Goal: Transaction & Acquisition: Register for event/course

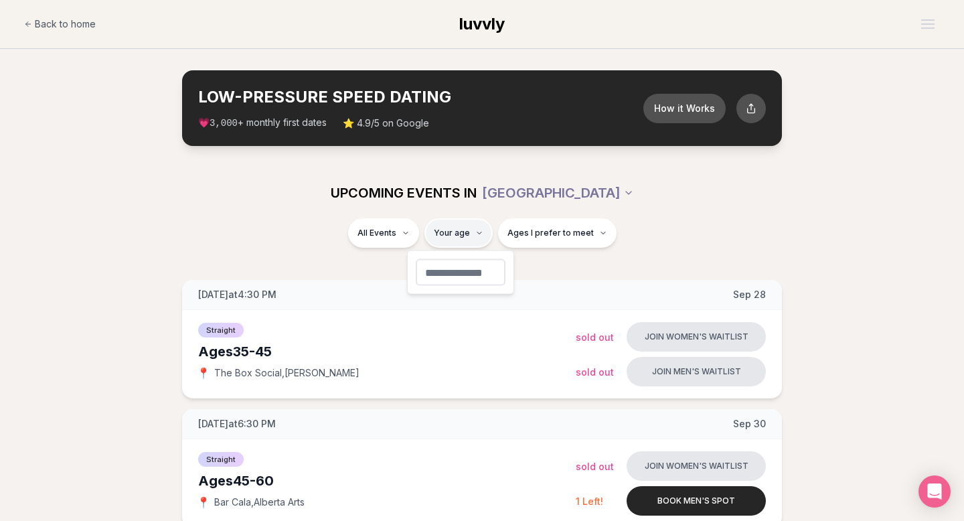
type input "**"
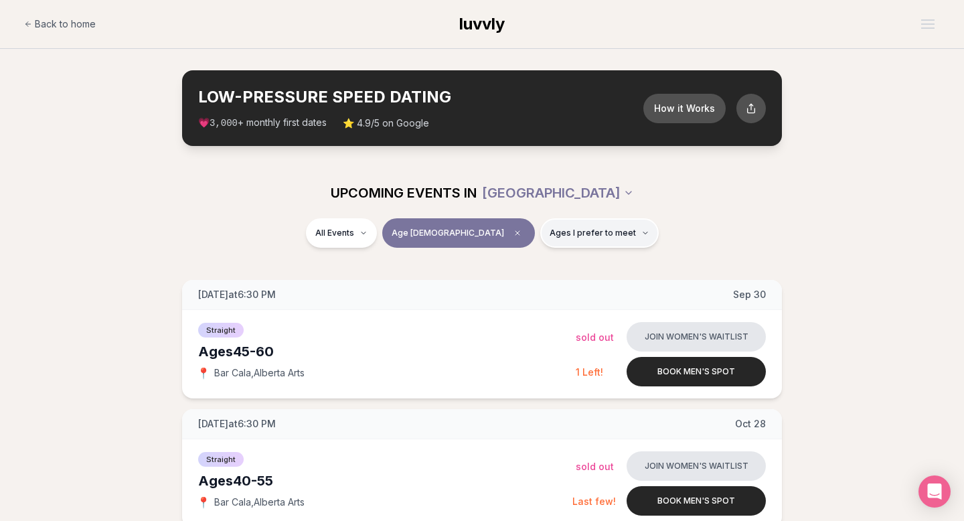
click at [549, 236] on span "Ages I prefer to meet" at bounding box center [592, 232] width 86 height 11
click at [503, 266] on button "Younger than me" at bounding box center [503, 265] width 11 height 11
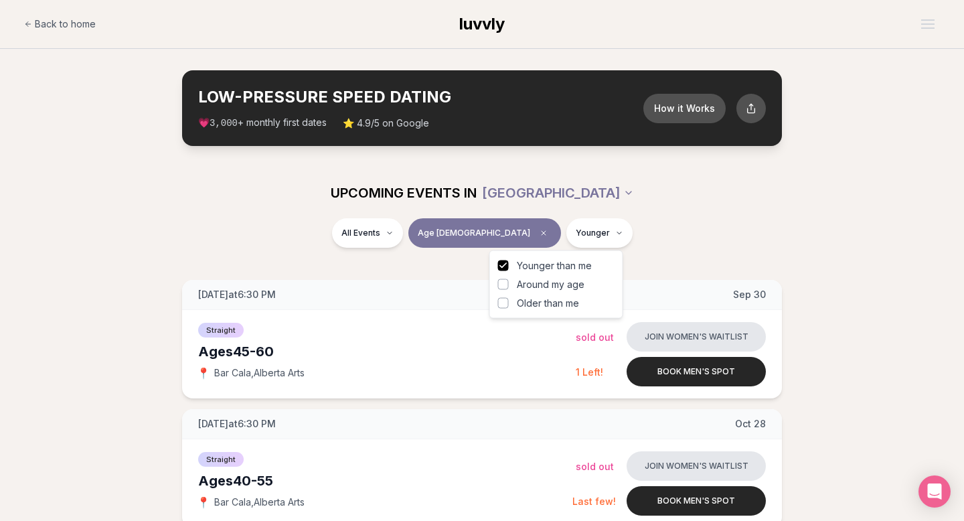
click at [503, 280] on button "Around my age" at bounding box center [503, 284] width 11 height 11
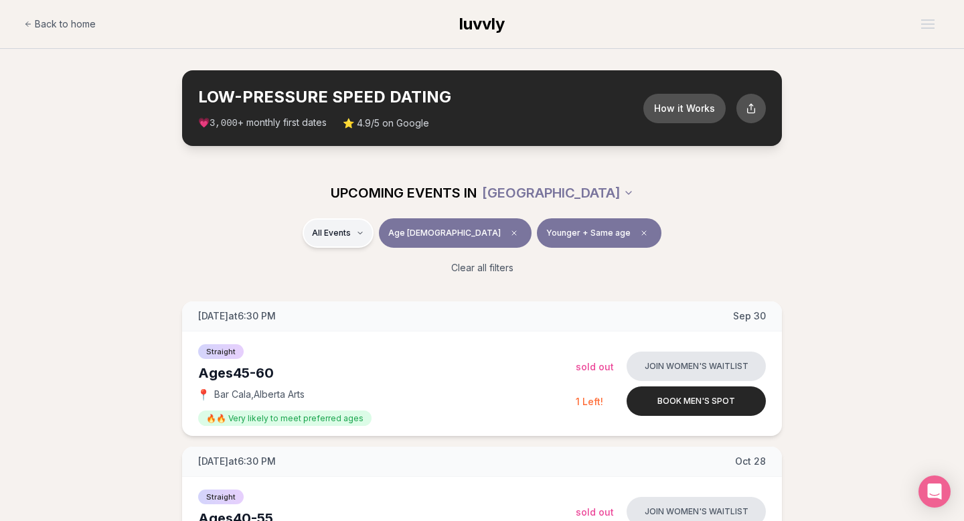
click at [377, 237] on html "Back to home luvvly LOW-PRESSURE SPEED DATING How it Works 💗 3,000 + monthly fi…" at bounding box center [482, 476] width 964 height 953
click at [255, 224] on html "Back to home luvvly LOW-PRESSURE SPEED DATING How it Works 💗 3,000 + monthly fi…" at bounding box center [482, 476] width 964 height 953
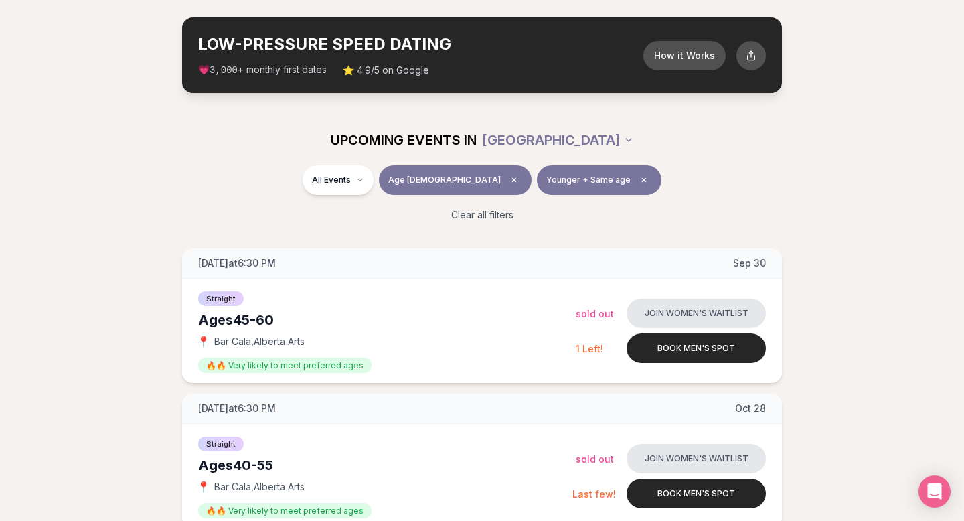
scroll to position [66, 0]
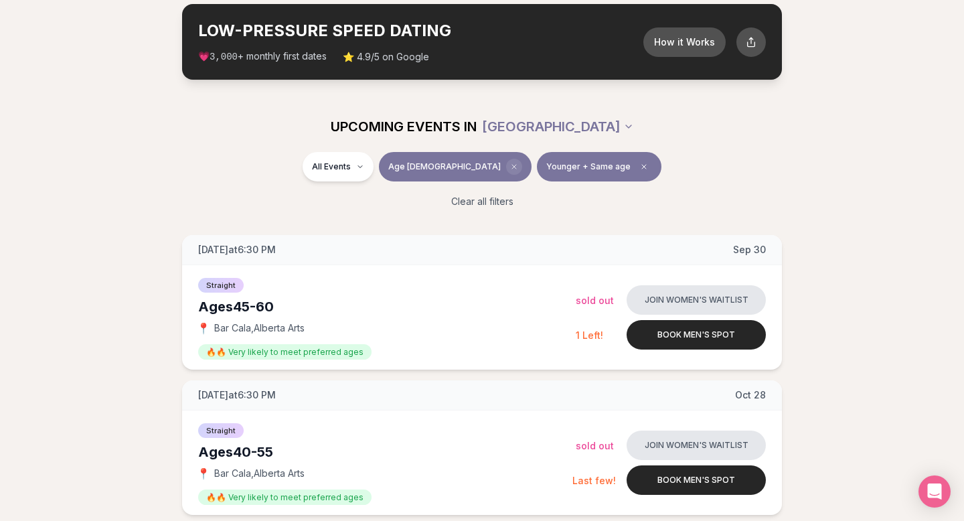
click at [506, 167] on span "Clear age" at bounding box center [514, 167] width 16 height 16
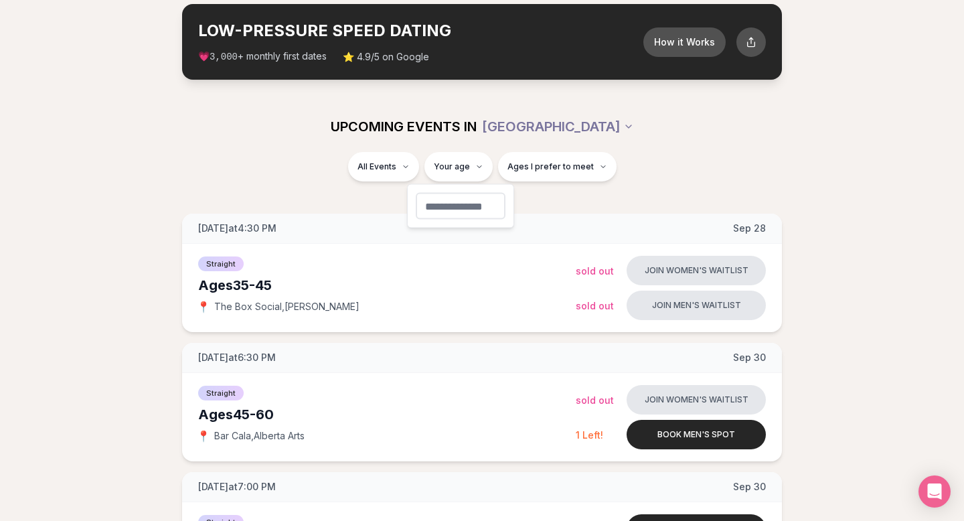
type input "**"
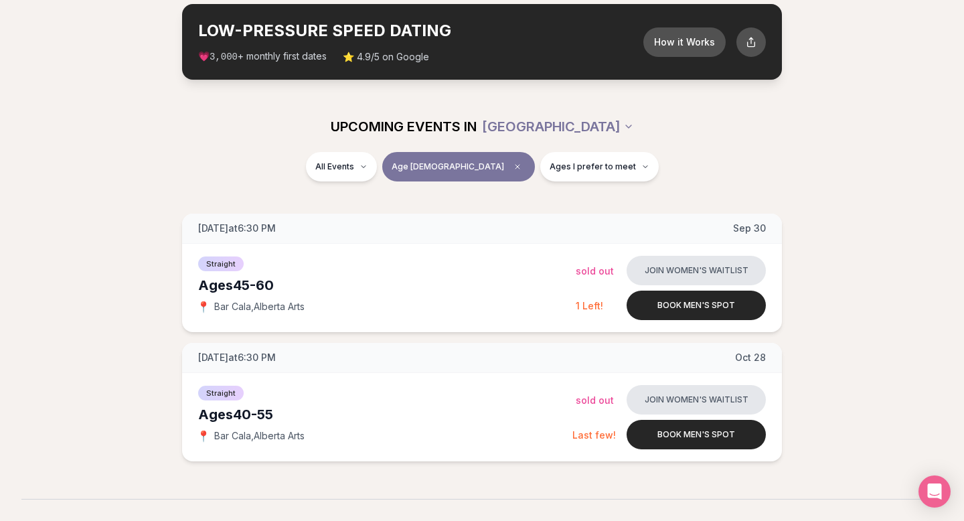
click at [189, 159] on div "All Events Age [DEMOGRAPHIC_DATA] Ages I prefer to meet" at bounding box center [481, 169] width 749 height 35
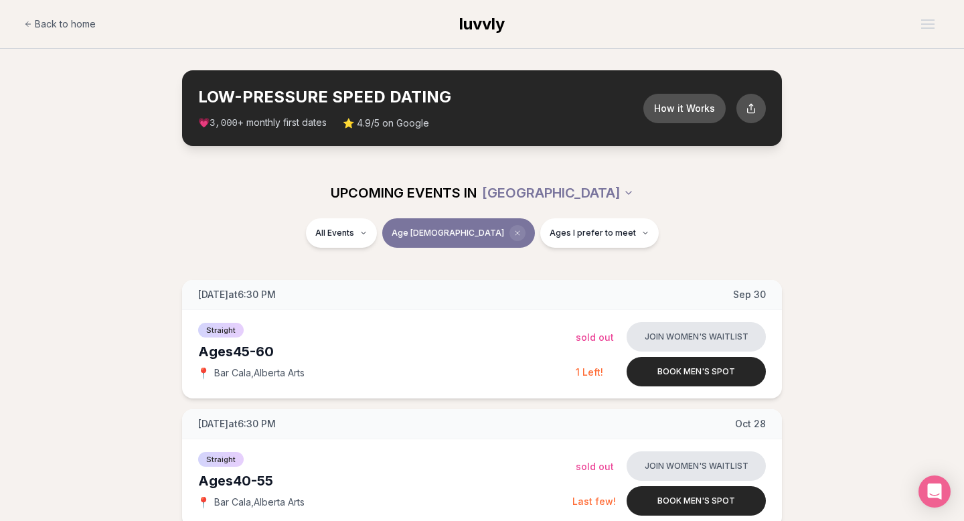
click at [509, 227] on span "Clear age" at bounding box center [517, 233] width 16 height 16
